Goal: Navigation & Orientation: Understand site structure

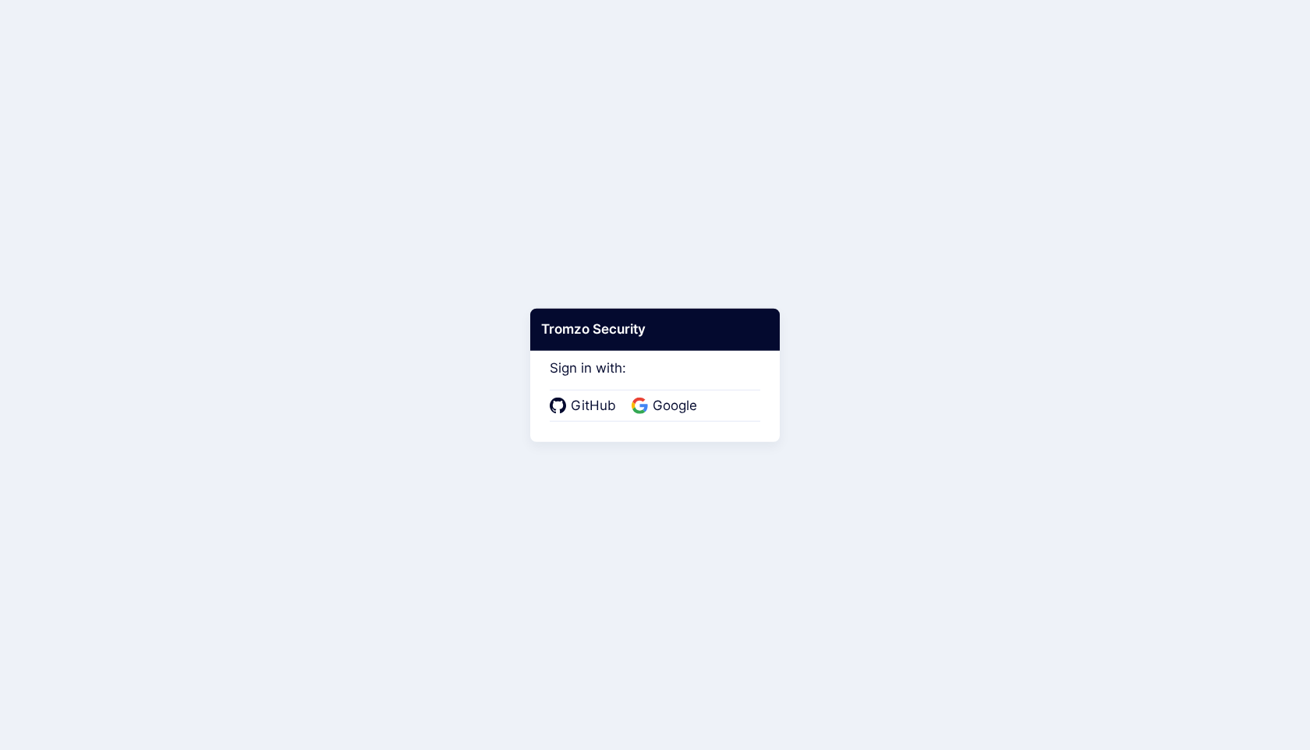
click at [665, 404] on span "Google" at bounding box center [675, 406] width 54 height 20
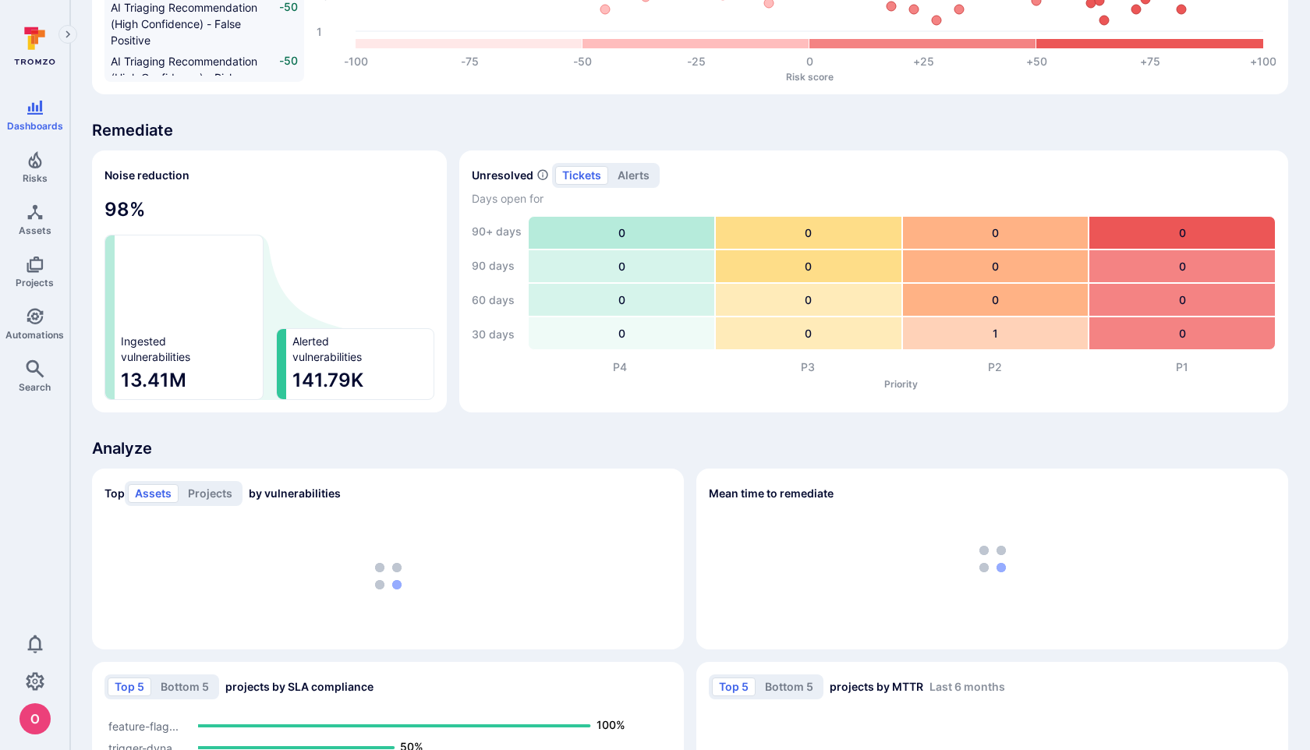
scroll to position [986, 0]
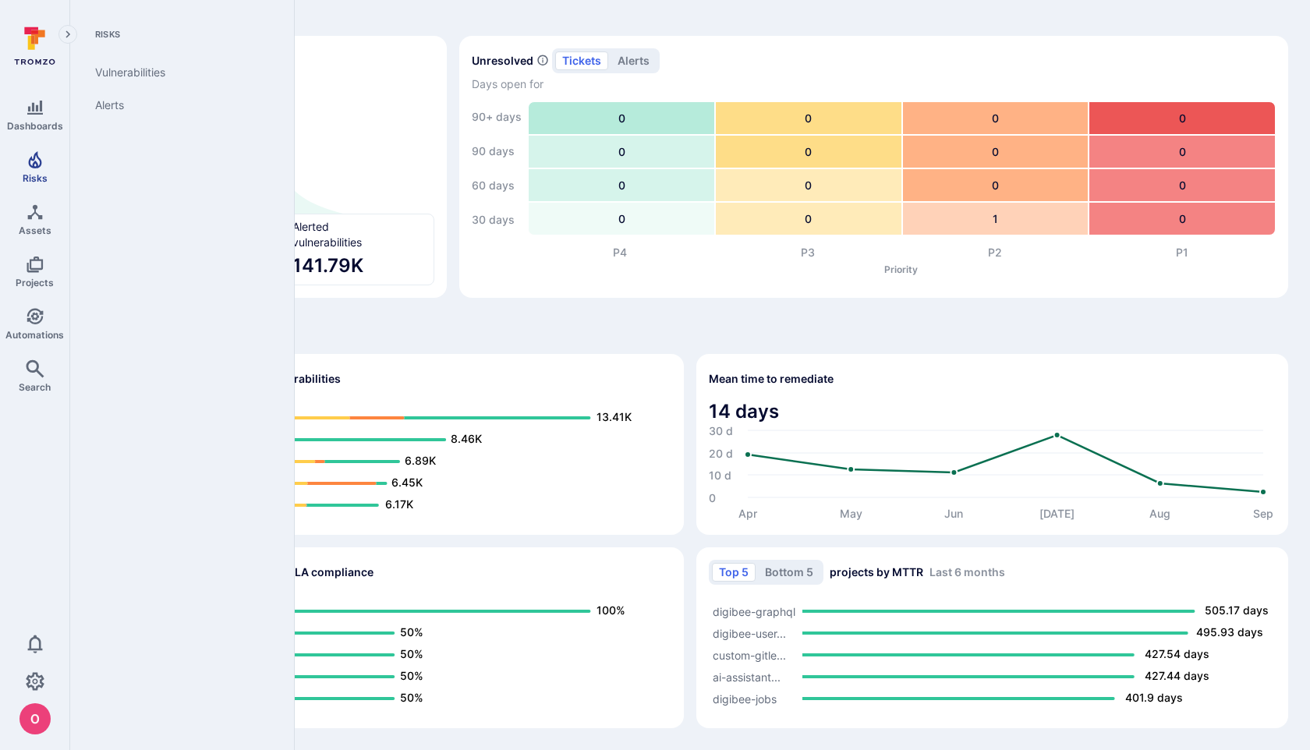
click at [38, 171] on link "Risks" at bounding box center [34, 167] width 69 height 46
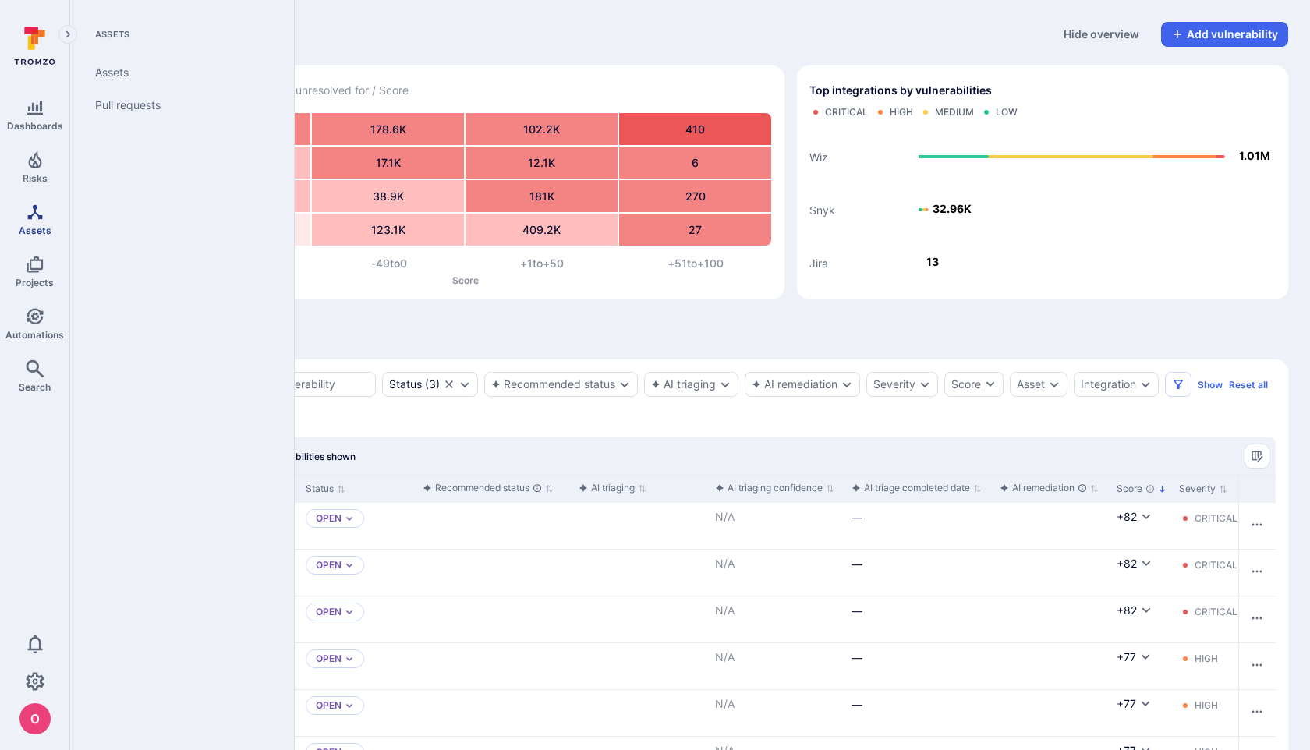
click at [43, 225] on span "Assets" at bounding box center [35, 231] width 33 height 12
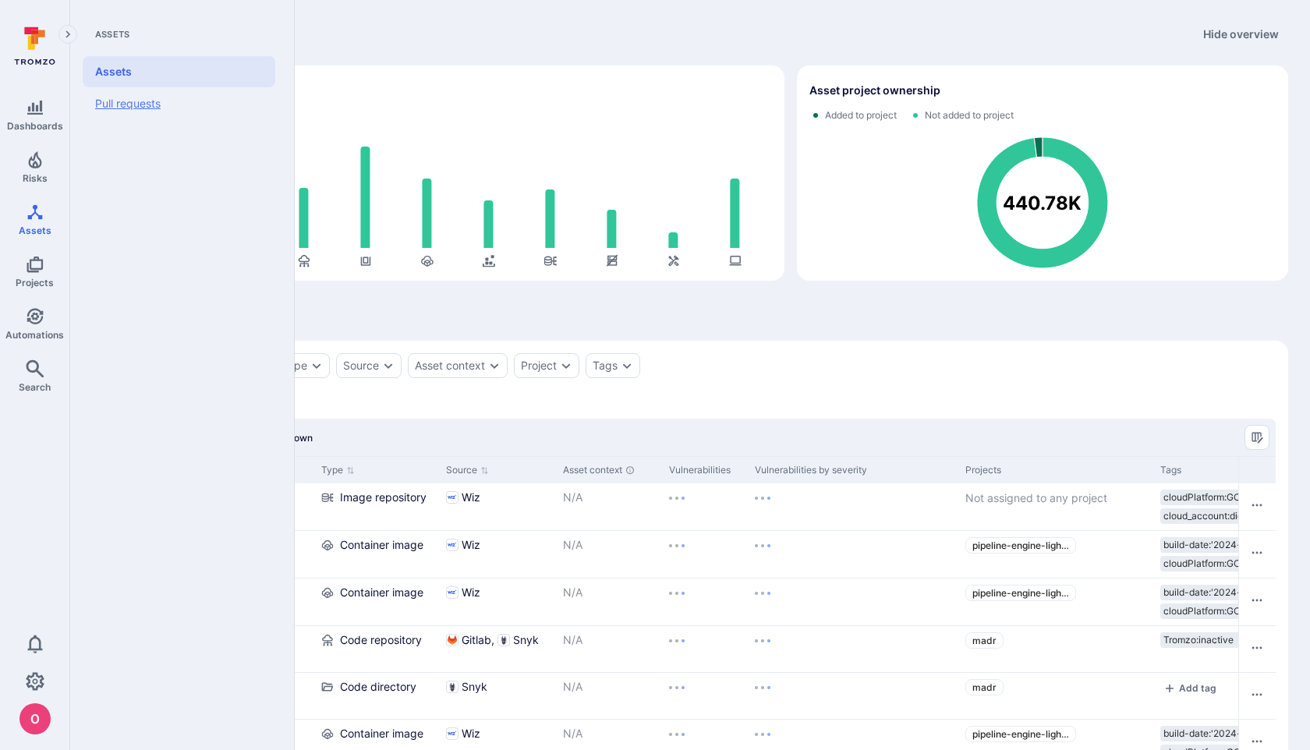
click at [153, 98] on link "Pull requests" at bounding box center [179, 103] width 193 height 33
